Goal: Information Seeking & Learning: Learn about a topic

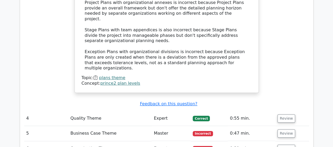
scroll to position [1130, 0]
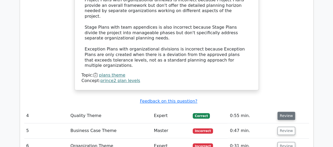
click at [288, 112] on button "Review" at bounding box center [286, 116] width 18 height 8
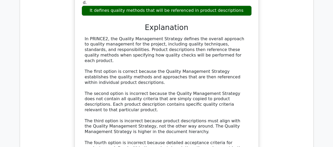
scroll to position [1393, 0]
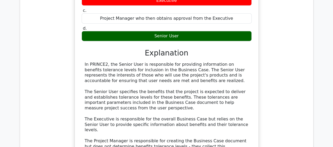
scroll to position [1656, 0]
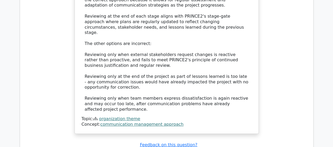
scroll to position [1998, 0]
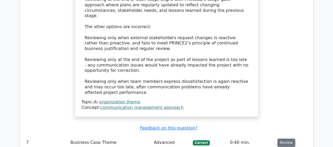
click at [285, 139] on button "Review" at bounding box center [286, 143] width 18 height 8
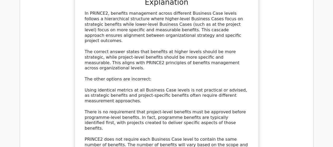
scroll to position [2287, 0]
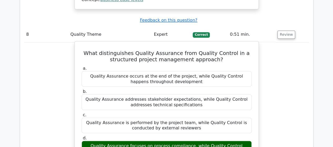
scroll to position [2471, 0]
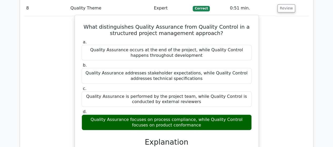
drag, startPoint x: 241, startPoint y: 75, endPoint x: 82, endPoint y: 37, distance: 163.0
copy div "Quality Assurance focuses on process compliance - it's about making sure the ri…"
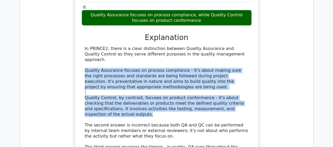
scroll to position [2576, 0]
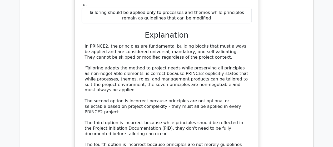
scroll to position [2918, 0]
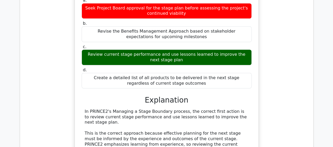
scroll to position [3154, 0]
